Goal: Entertainment & Leisure: Browse casually

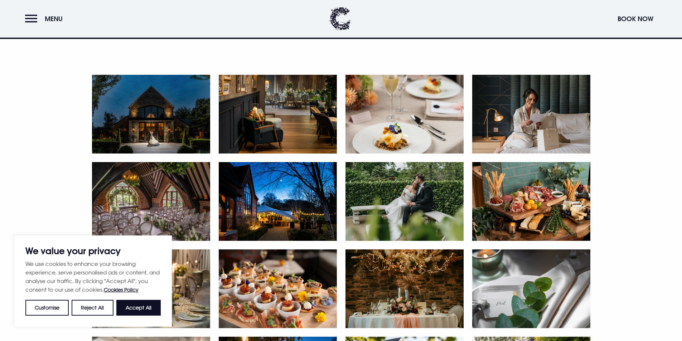
scroll to position [430, 0]
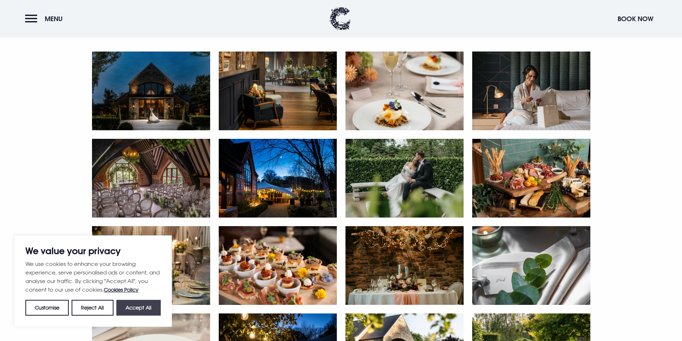
click at [135, 308] on button "Accept All" at bounding box center [138, 308] width 44 height 16
checkbox input "true"
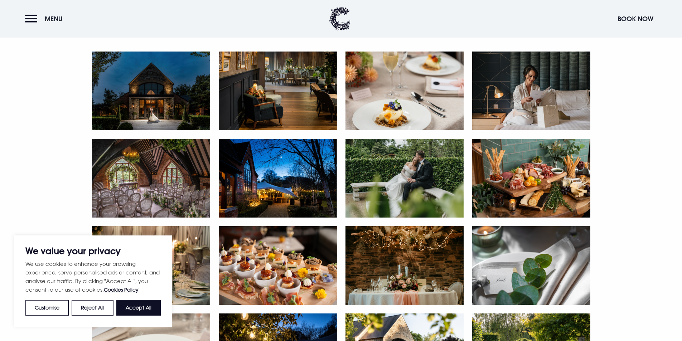
checkbox input "true"
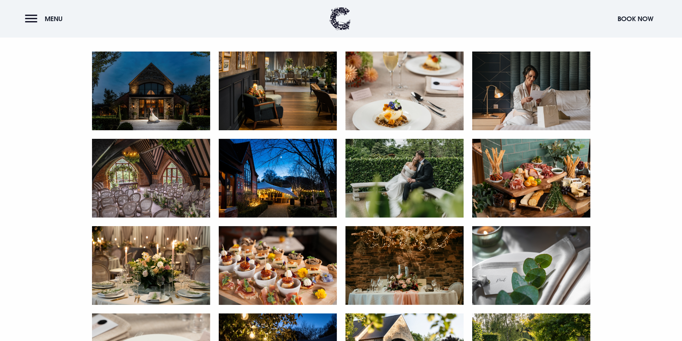
click at [162, 92] on img at bounding box center [151, 91] width 118 height 79
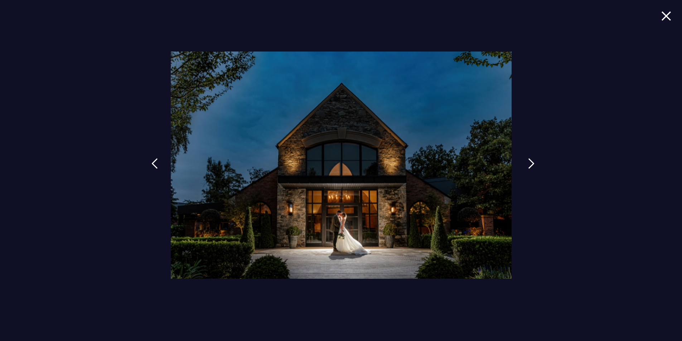
click at [526, 162] on link at bounding box center [531, 169] width 18 height 33
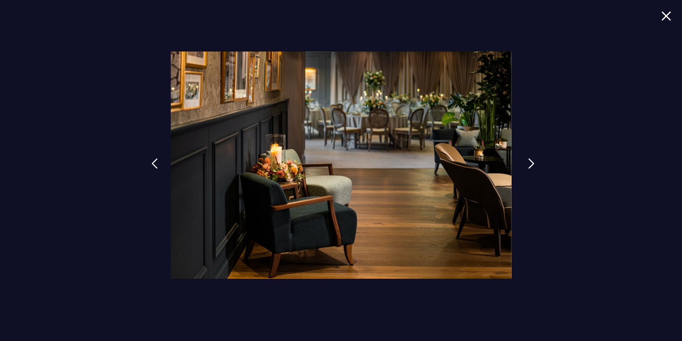
click at [526, 162] on link at bounding box center [531, 169] width 18 height 33
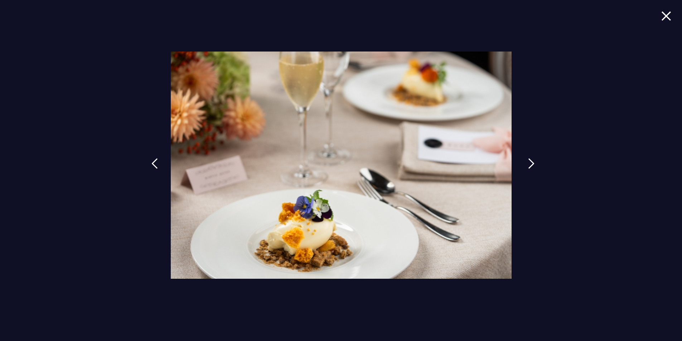
click at [526, 162] on link at bounding box center [531, 169] width 18 height 33
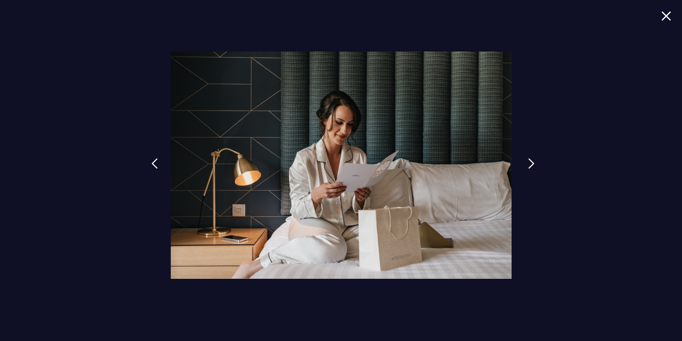
click at [526, 162] on link at bounding box center [531, 169] width 18 height 33
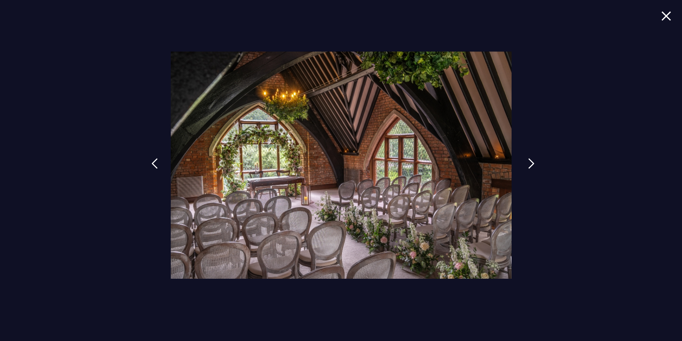
click at [527, 160] on link at bounding box center [531, 169] width 18 height 33
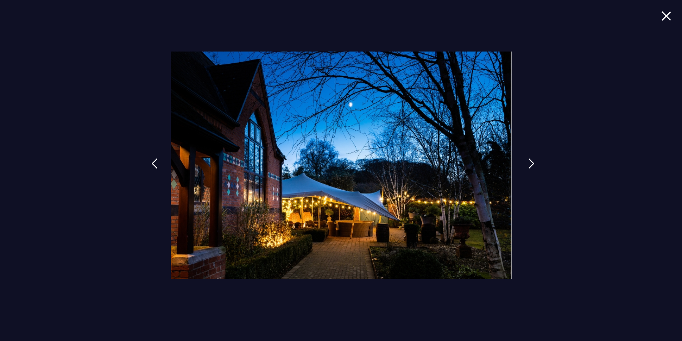
click at [528, 161] on img at bounding box center [531, 163] width 6 height 11
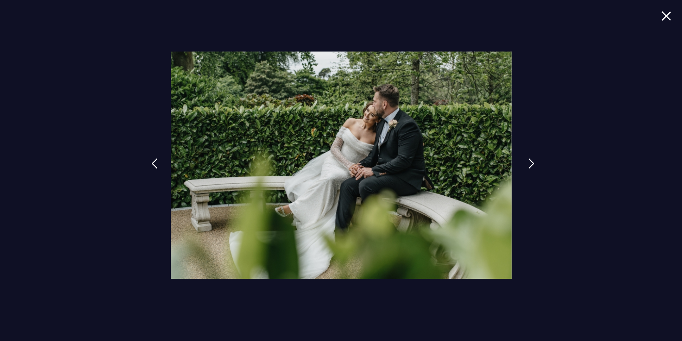
click at [528, 161] on img at bounding box center [531, 163] width 6 height 11
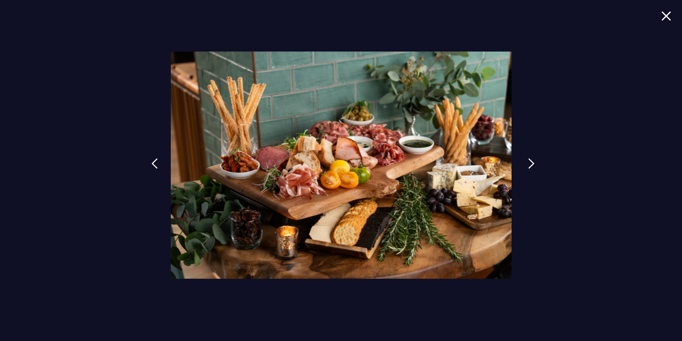
click at [528, 161] on img at bounding box center [531, 163] width 6 height 11
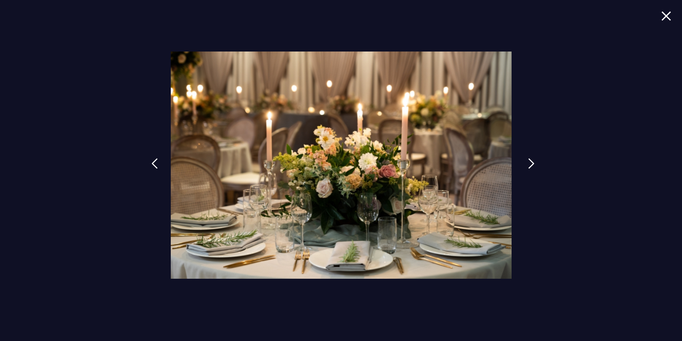
click at [528, 161] on img at bounding box center [531, 163] width 6 height 11
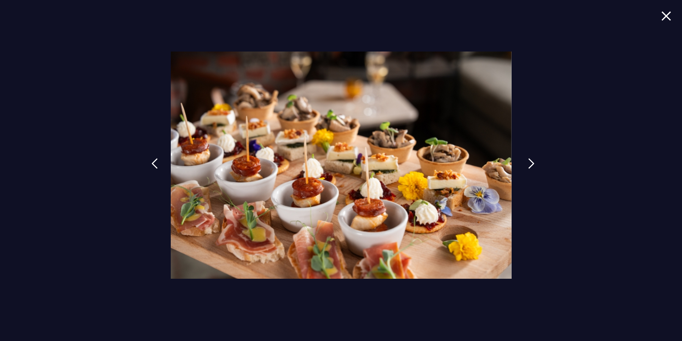
click at [528, 161] on img at bounding box center [531, 163] width 6 height 11
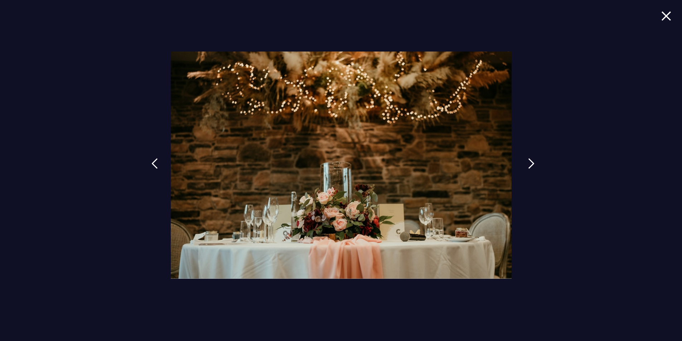
click at [528, 161] on img at bounding box center [531, 163] width 6 height 11
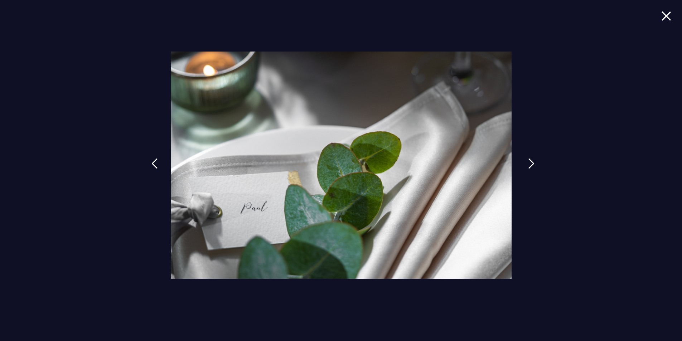
click at [528, 161] on img at bounding box center [531, 163] width 6 height 11
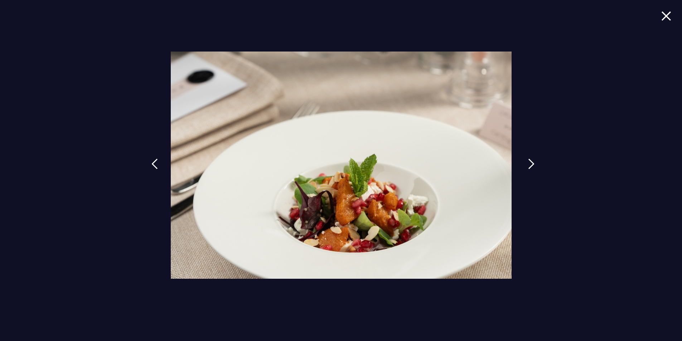
click at [528, 161] on img at bounding box center [531, 164] width 6 height 11
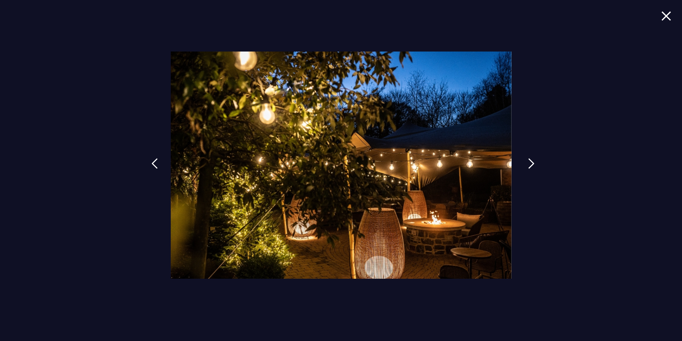
click at [528, 161] on img at bounding box center [531, 163] width 6 height 11
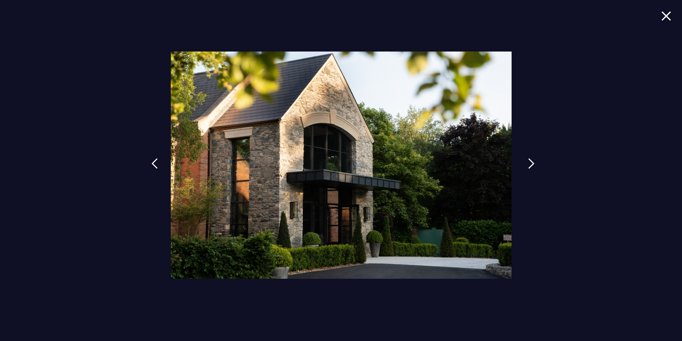
click at [528, 161] on img at bounding box center [531, 163] width 6 height 11
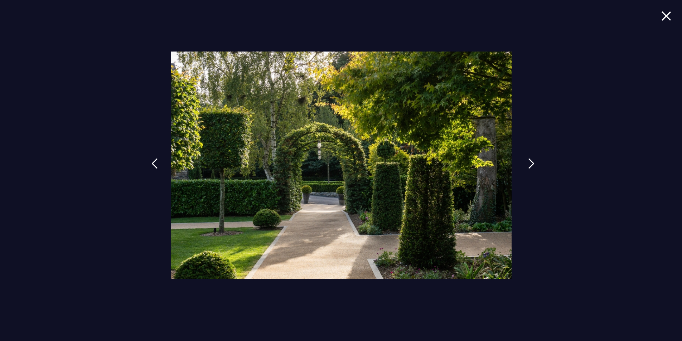
click at [528, 161] on img at bounding box center [531, 163] width 6 height 11
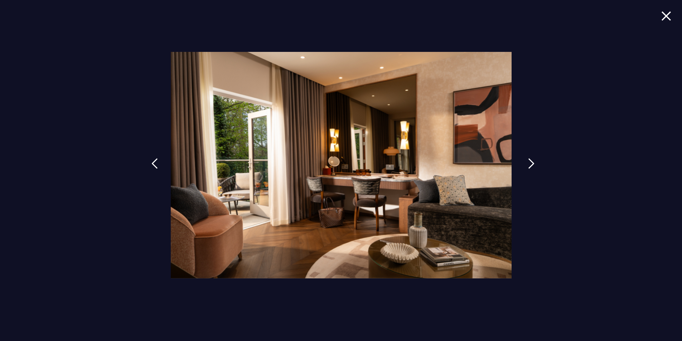
click at [528, 161] on img at bounding box center [531, 163] width 6 height 11
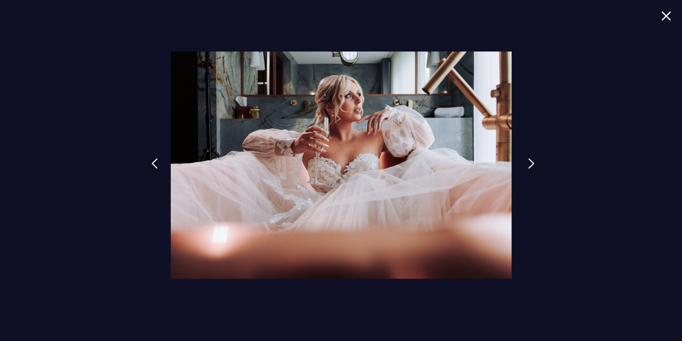
click at [528, 161] on img at bounding box center [531, 163] width 6 height 11
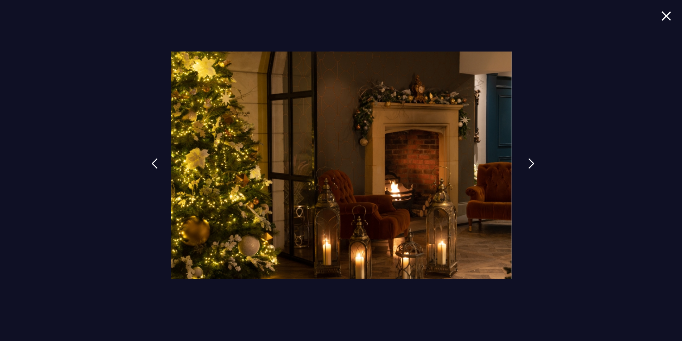
click at [526, 160] on link at bounding box center [531, 169] width 18 height 33
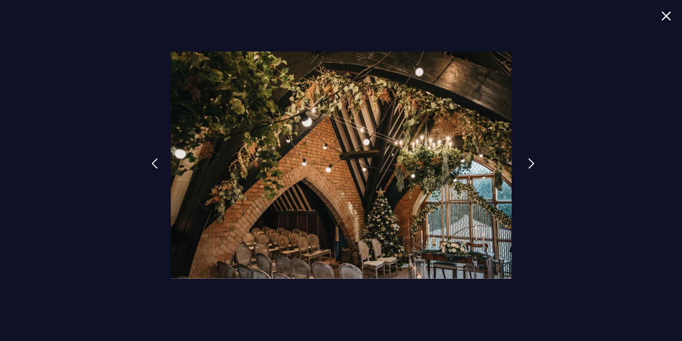
click at [526, 160] on link at bounding box center [531, 169] width 18 height 33
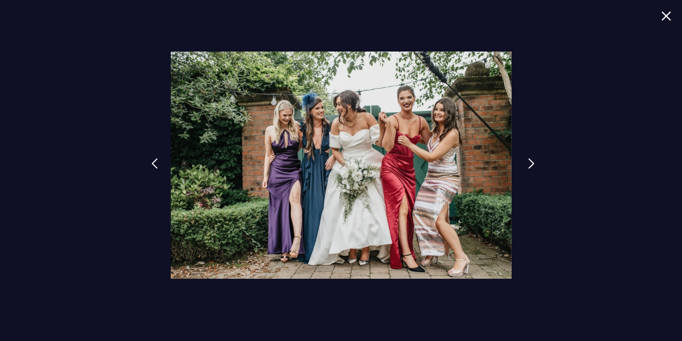
click at [526, 160] on link at bounding box center [531, 169] width 18 height 33
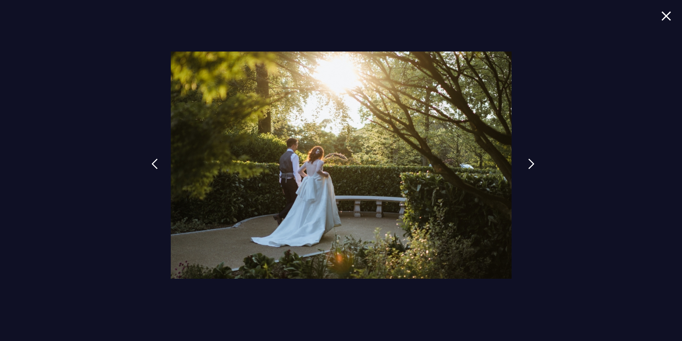
click at [526, 160] on link at bounding box center [531, 169] width 18 height 33
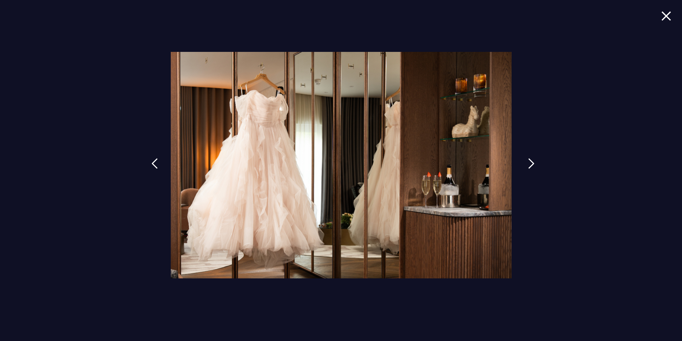
click at [526, 160] on link at bounding box center [531, 169] width 18 height 33
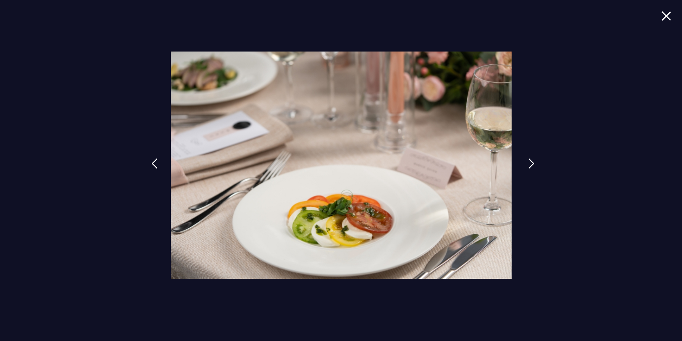
click at [526, 160] on link at bounding box center [531, 169] width 18 height 33
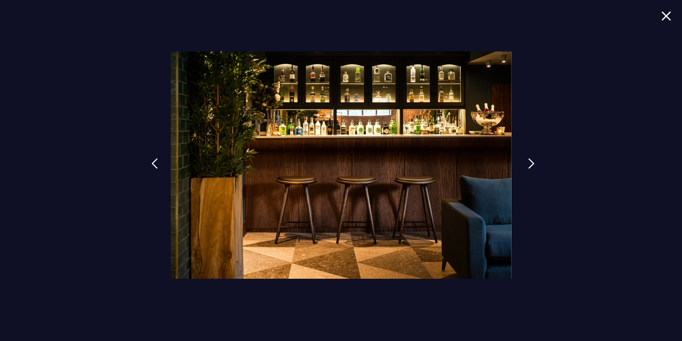
click at [526, 160] on link at bounding box center [531, 169] width 18 height 33
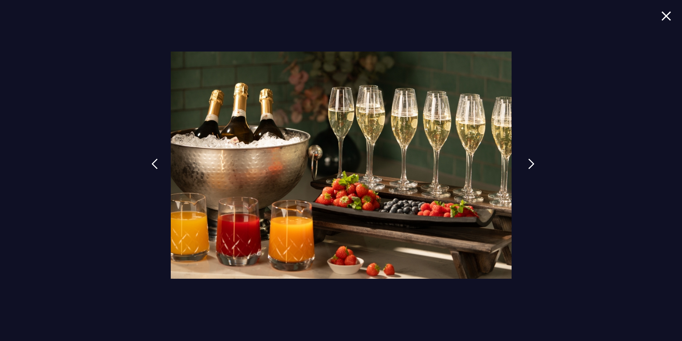
click at [526, 160] on link at bounding box center [531, 169] width 18 height 33
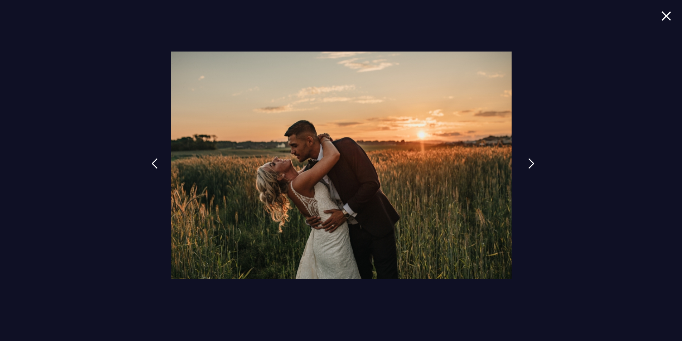
click at [526, 160] on link at bounding box center [531, 169] width 18 height 33
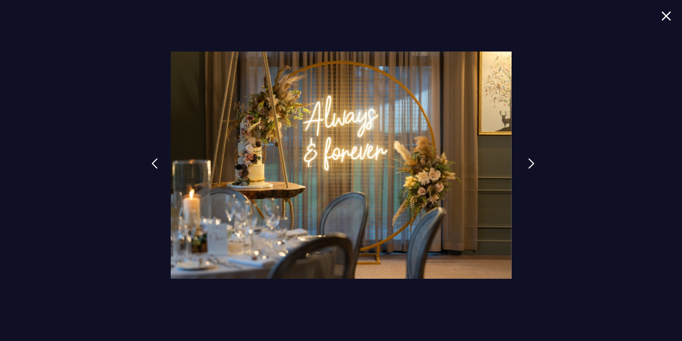
click at [526, 160] on link at bounding box center [531, 169] width 18 height 33
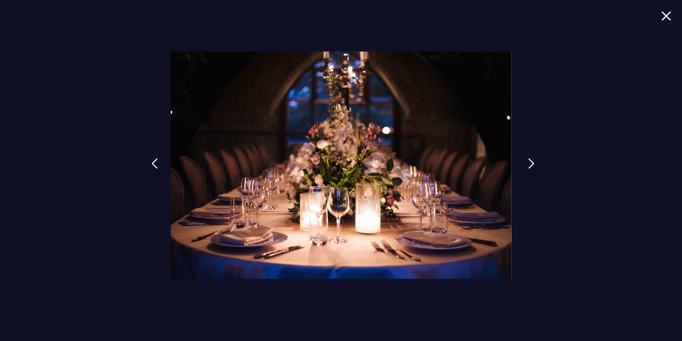
click at [526, 160] on link at bounding box center [531, 169] width 18 height 33
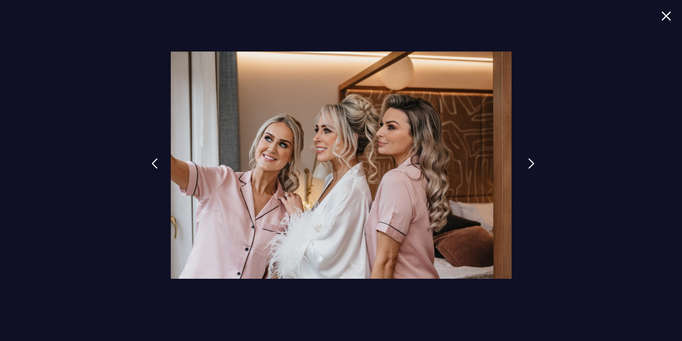
click at [526, 160] on link at bounding box center [531, 169] width 18 height 33
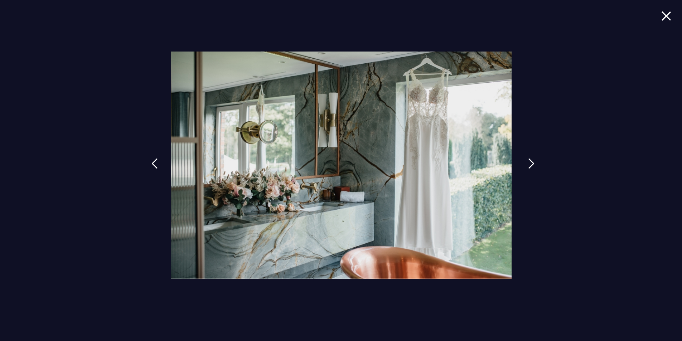
click at [526, 160] on link at bounding box center [531, 169] width 18 height 33
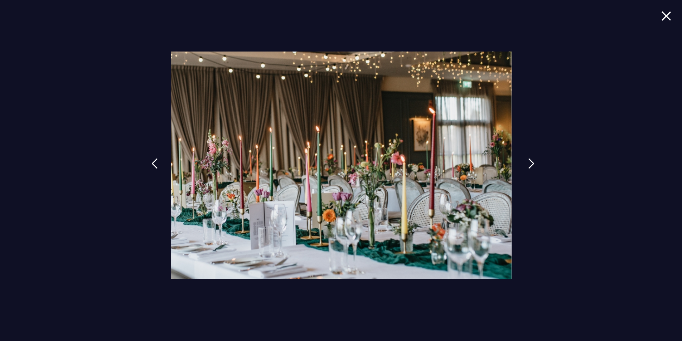
click at [526, 160] on link at bounding box center [531, 169] width 18 height 33
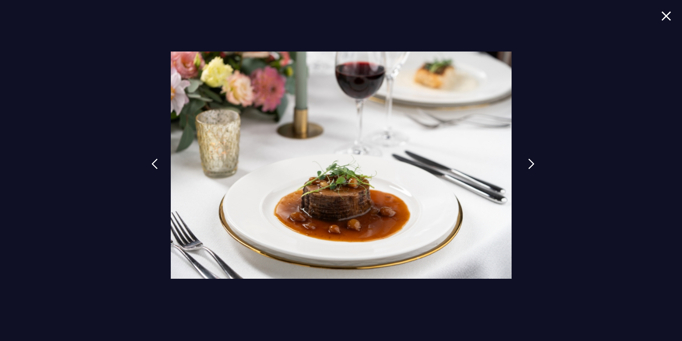
click at [526, 160] on link at bounding box center [531, 169] width 18 height 33
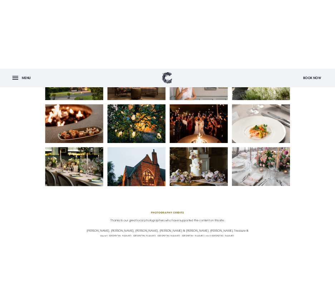
scroll to position [1468, 0]
